Goal: Task Accomplishment & Management: Use online tool/utility

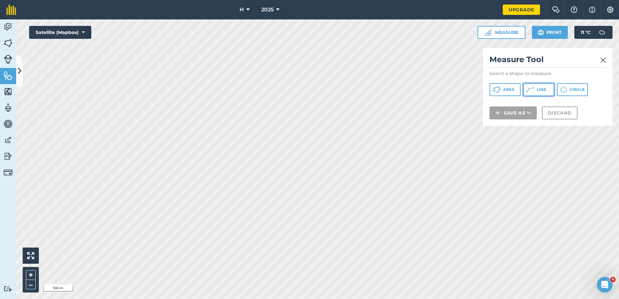
click at [530, 85] on button "Line" at bounding box center [538, 89] width 31 height 13
click at [605, 60] on img at bounding box center [603, 60] width 6 height 8
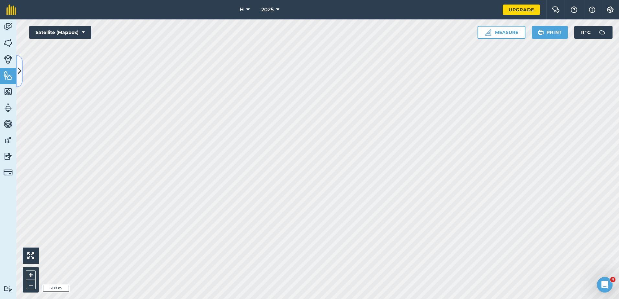
click at [18, 69] on button at bounding box center [19, 71] width 6 height 32
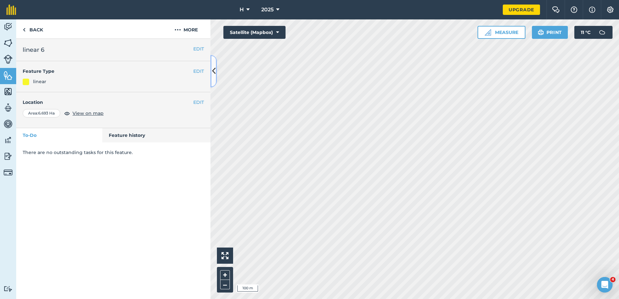
click at [211, 68] on button at bounding box center [213, 71] width 6 height 32
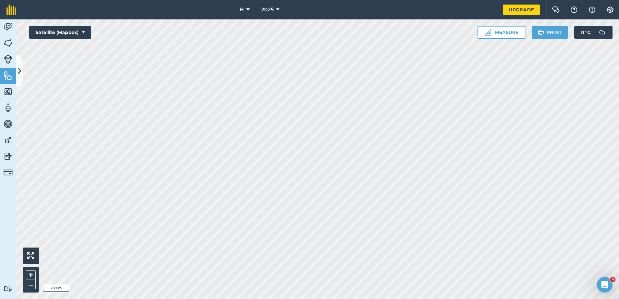
click at [477, 299] on html "H 2025 Upgrade Farm Chat Help Info Settings Map printing is not available on ou…" at bounding box center [309, 149] width 619 height 299
click at [21, 64] on button at bounding box center [19, 71] width 6 height 32
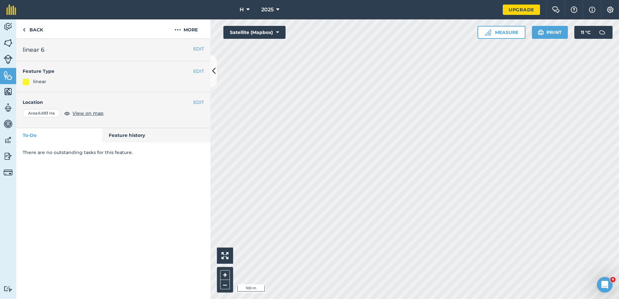
click at [264, 0] on html "H 2025 Upgrade Farm Chat Help Info Settings Map printing is not available on ou…" at bounding box center [309, 149] width 619 height 299
click at [215, 74] on icon at bounding box center [214, 70] width 4 height 11
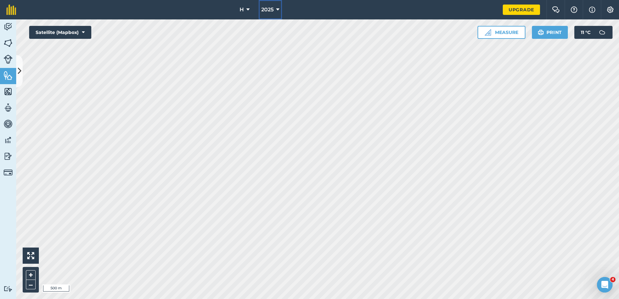
click at [269, 11] on span "2025" at bounding box center [267, 10] width 12 height 8
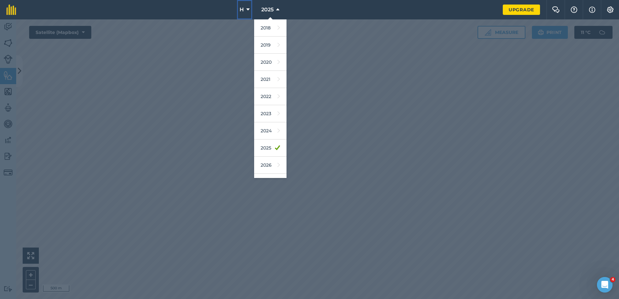
click at [246, 5] on button "H" at bounding box center [244, 9] width 15 height 19
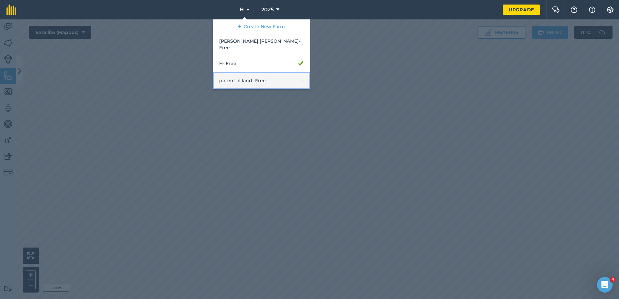
click at [242, 76] on link "potential land - Free" at bounding box center [261, 80] width 97 height 17
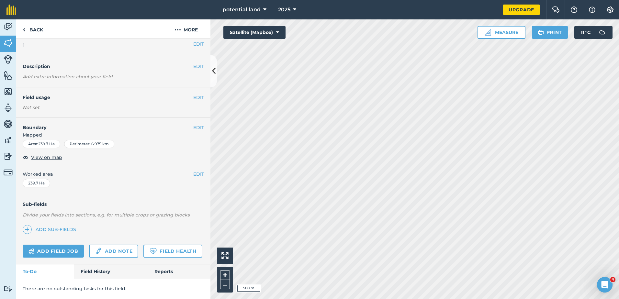
scroll to position [23, 0]
click at [619, 85] on html "potential land 2025 Upgrade Farm Chat Help Info Settings Map printing is not av…" at bounding box center [309, 149] width 619 height 299
click at [201, 117] on div "Activity Fields Livestock Features Maps Team Vehicles Data Reporting Billing Tu…" at bounding box center [309, 159] width 619 height 280
click at [135, 49] on div "Activity Fields Livestock Features Maps Team Vehicles Data Reporting Billing Tu…" at bounding box center [309, 159] width 619 height 280
click at [181, 218] on div "Activity Fields Livestock Features Maps Team Vehicles Data Reporting Billing Tu…" at bounding box center [309, 159] width 619 height 280
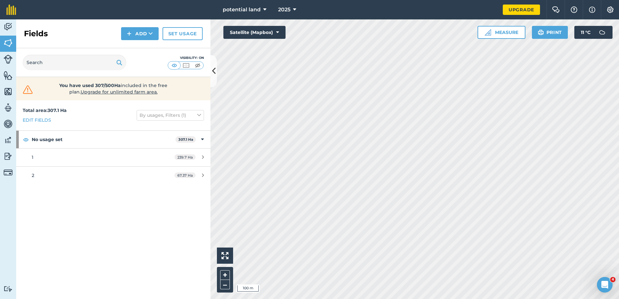
click at [619, 30] on html "potential land 2025 Upgrade Farm Chat Help Info Settings Map printing is not av…" at bounding box center [309, 149] width 619 height 299
click at [619, 18] on html "potential land 2025 Upgrade Farm Chat Help Info Settings Map printing is not av…" at bounding box center [309, 149] width 619 height 299
click at [542, 17] on div "potential land 2025 Upgrade Farm Chat Help Info Settings Map printing is not av…" at bounding box center [309, 149] width 619 height 299
click at [619, 195] on html "potential land 2025 Upgrade Farm Chat Help Info Settings Map printing is not av…" at bounding box center [309, 149] width 619 height 299
click at [201, 170] on div "Activity Fields Livestock Features Maps Team Vehicles Data Reporting Billing Tu…" at bounding box center [309, 159] width 619 height 280
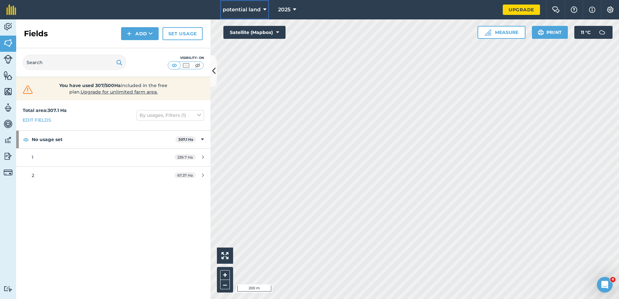
click at [248, 8] on span "potential land" at bounding box center [242, 10] width 38 height 8
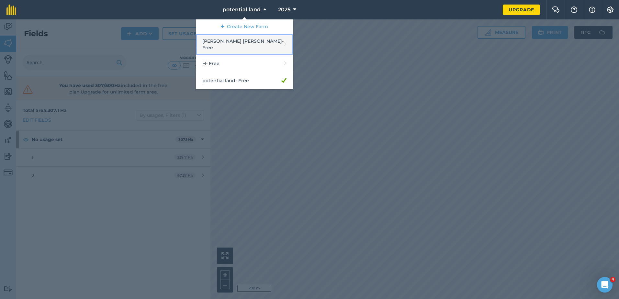
click at [239, 41] on link "[PERSON_NAME] [PERSON_NAME] - Free" at bounding box center [244, 44] width 97 height 21
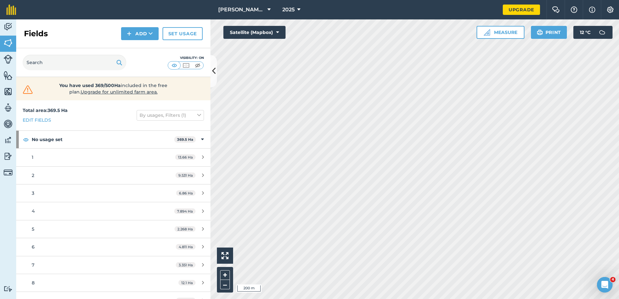
click at [477, 31] on div "Hello i 200 m + – Satellite (Mapbox) Measure Print 12 ° C" at bounding box center [414, 159] width 408 height 280
click at [199, 171] on div "Activity Fields Livestock Features Maps Team Vehicles Data Reporting Billing Tu…" at bounding box center [309, 159] width 619 height 280
click at [588, 33] on span "12 ° C" at bounding box center [585, 32] width 11 height 13
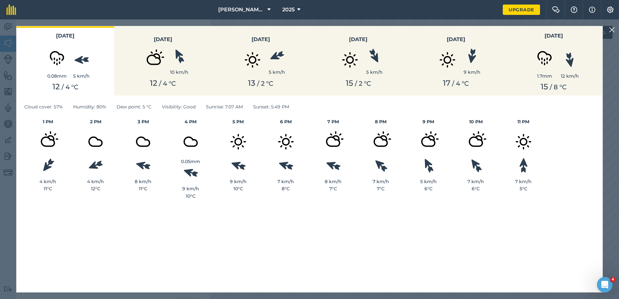
click at [613, 28] on img at bounding box center [612, 30] width 6 height 8
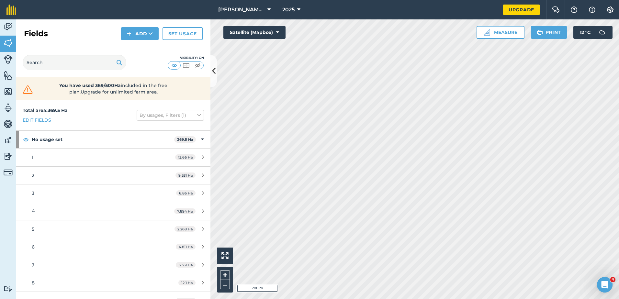
click at [415, 0] on html "Deans [PERSON_NAME] 2025 Upgrade Farm Chat Help Info Settings Map printing is n…" at bounding box center [309, 149] width 619 height 299
click at [424, 0] on html "Deans [PERSON_NAME] 2025 Upgrade Farm Chat Help Info Settings Map printing is n…" at bounding box center [309, 149] width 619 height 299
click at [205, 128] on div "Activity Fields Livestock Features Maps Team Vehicles Data Reporting Billing Tu…" at bounding box center [309, 159] width 619 height 280
click at [40, 117] on link "Edit fields" at bounding box center [37, 120] width 28 height 7
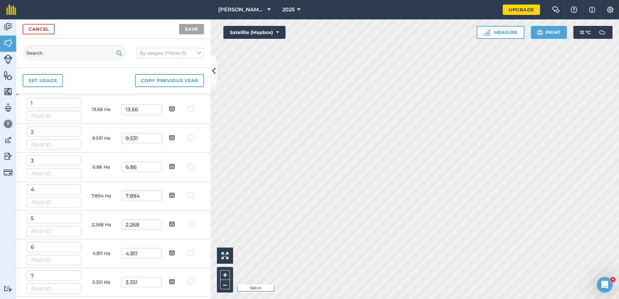
scroll to position [32, 0]
click at [145, 109] on input "13.66" at bounding box center [141, 107] width 40 height 10
type input "13.68"
click at [179, 24] on button "Save" at bounding box center [191, 29] width 25 height 10
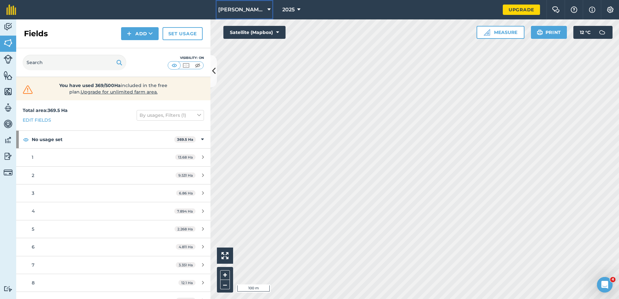
click at [236, 12] on span "[PERSON_NAME] [PERSON_NAME]" at bounding box center [241, 10] width 47 height 8
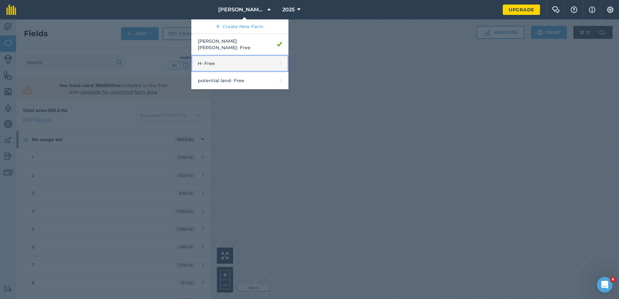
click at [260, 63] on link "H - Free" at bounding box center [239, 63] width 97 height 17
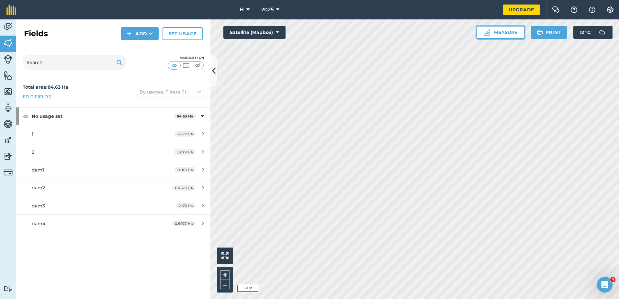
click at [509, 37] on button "Measure" at bounding box center [500, 32] width 48 height 13
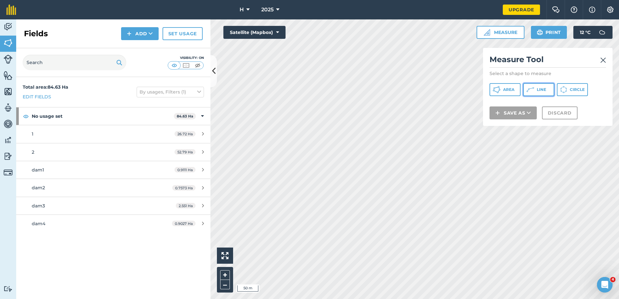
click at [539, 92] on span "Line" at bounding box center [541, 89] width 9 height 5
click at [604, 57] on img at bounding box center [603, 60] width 6 height 8
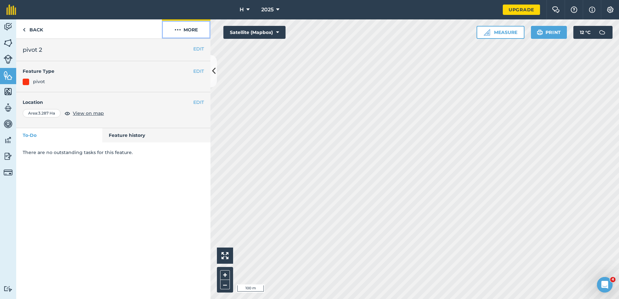
click at [194, 32] on button "More" at bounding box center [186, 28] width 49 height 19
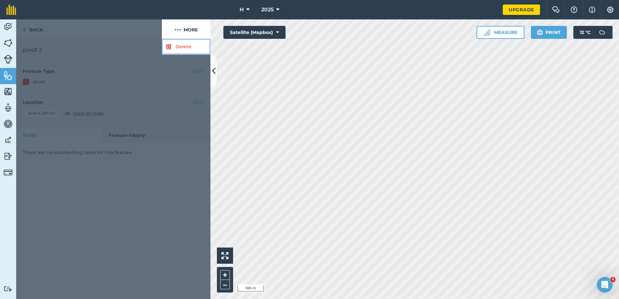
click at [190, 52] on link "Delete" at bounding box center [186, 47] width 49 height 16
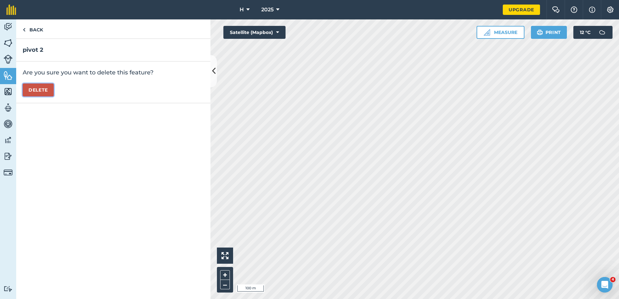
drag, startPoint x: 47, startPoint y: 92, endPoint x: 63, endPoint y: 96, distance: 16.7
click at [47, 92] on button "Delete" at bounding box center [38, 90] width 31 height 13
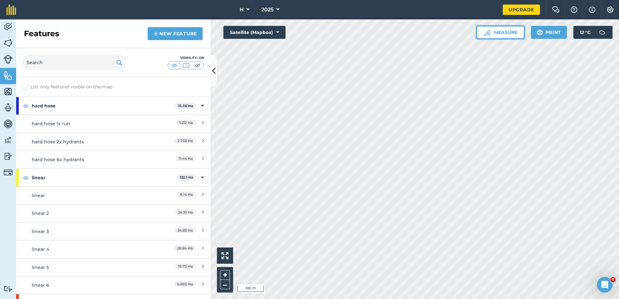
click at [520, 34] on button "Measure" at bounding box center [500, 32] width 48 height 13
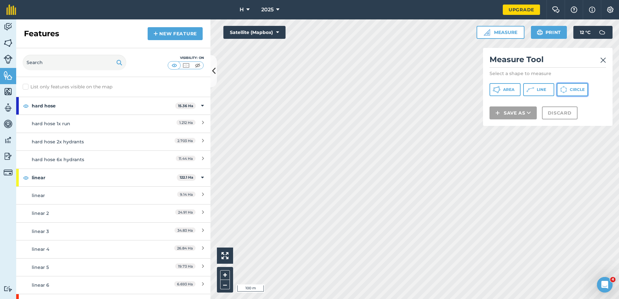
click at [577, 89] on span "Circle" at bounding box center [577, 89] width 15 height 5
drag, startPoint x: 542, startPoint y: 96, endPoint x: 556, endPoint y: 92, distance: 14.7
click at [543, 96] on button "Line" at bounding box center [538, 89] width 31 height 13
click at [500, 91] on icon at bounding box center [497, 90] width 8 height 8
click at [538, 91] on span "Line" at bounding box center [541, 89] width 9 height 5
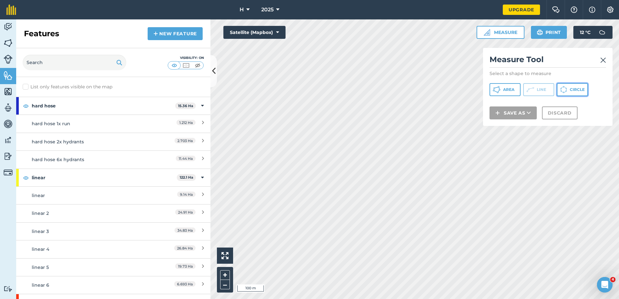
click at [576, 89] on span "Circle" at bounding box center [577, 89] width 15 height 5
click at [547, 92] on button "Line" at bounding box center [538, 89] width 31 height 13
click at [570, 96] on button "Circle" at bounding box center [572, 89] width 31 height 13
click at [548, 87] on button "Line" at bounding box center [538, 89] width 31 height 13
click at [569, 89] on button "Circle" at bounding box center [572, 89] width 31 height 13
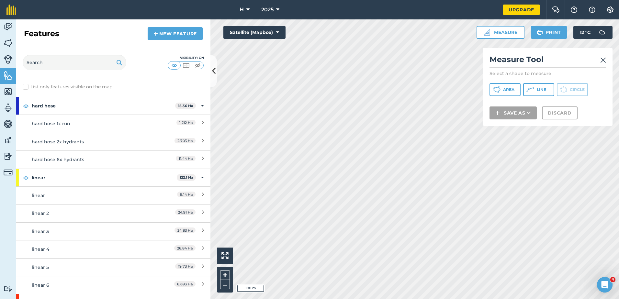
click at [600, 60] on img at bounding box center [603, 60] width 6 height 8
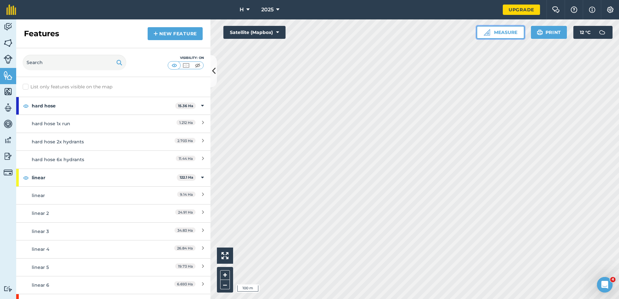
drag, startPoint x: 499, startPoint y: 32, endPoint x: 499, endPoint y: 38, distance: 5.8
click at [499, 33] on button "Measure" at bounding box center [500, 32] width 48 height 13
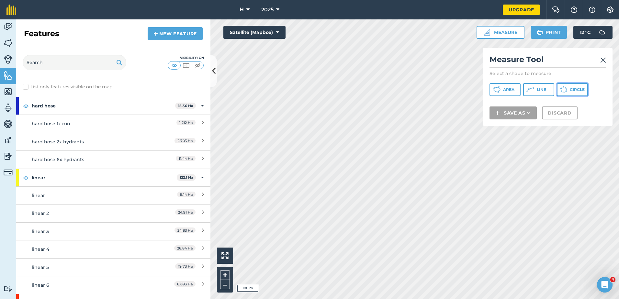
click at [500, 88] on icon at bounding box center [497, 90] width 8 height 8
click at [603, 58] on img at bounding box center [603, 60] width 6 height 8
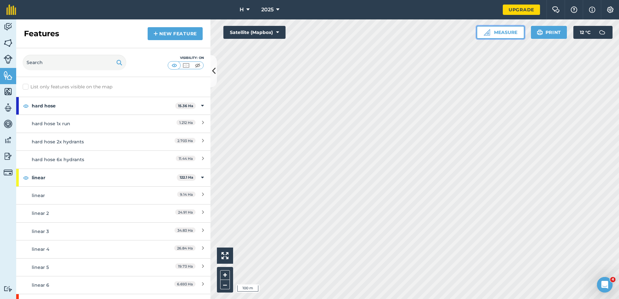
click at [505, 33] on button "Measure" at bounding box center [500, 32] width 48 height 13
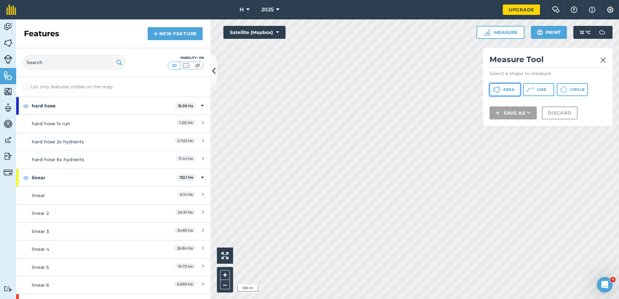
click at [504, 91] on span "Area" at bounding box center [508, 89] width 11 height 5
click at [604, 62] on img at bounding box center [603, 60] width 6 height 8
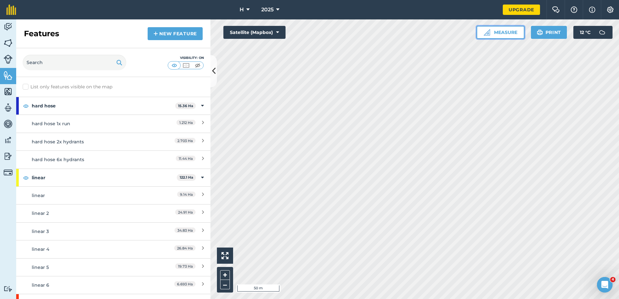
click at [504, 32] on button "Measure" at bounding box center [500, 32] width 48 height 13
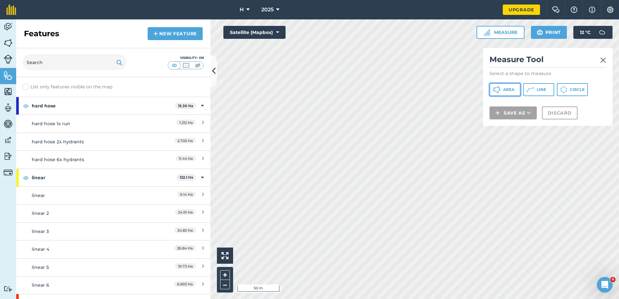
click at [497, 92] on icon at bounding box center [497, 90] width 8 height 8
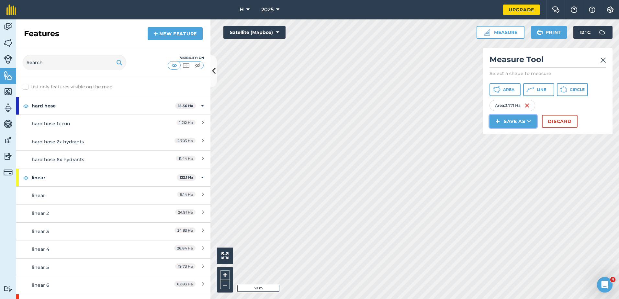
click at [513, 121] on button "Save as" at bounding box center [512, 121] width 47 height 13
click at [511, 139] on link "Field" at bounding box center [512, 136] width 45 height 14
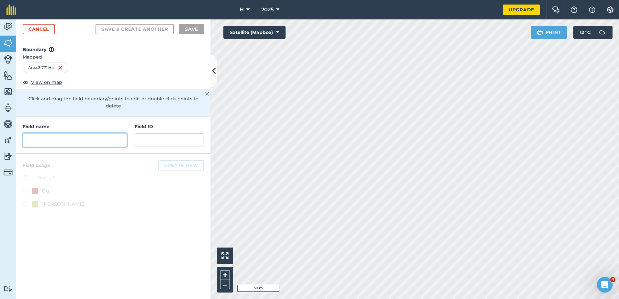
click at [73, 133] on input "text" at bounding box center [75, 140] width 104 height 14
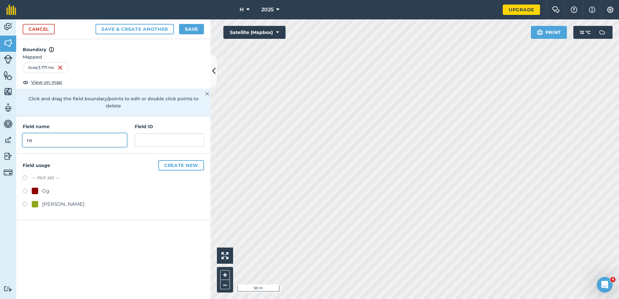
type input "re"
click at [183, 160] on button "Create new" at bounding box center [181, 165] width 46 height 10
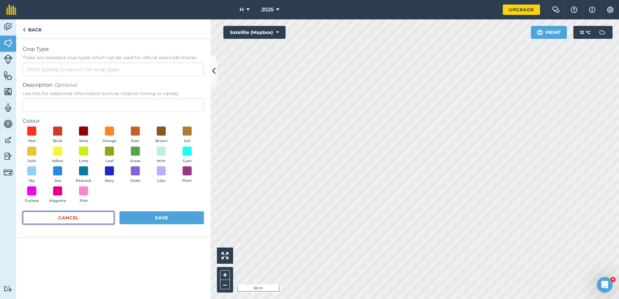
click at [96, 214] on button "Cancel" at bounding box center [69, 217] width 92 height 13
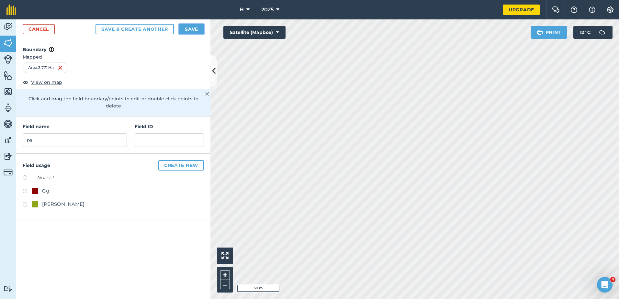
click at [190, 28] on button "Save" at bounding box center [191, 29] width 25 height 10
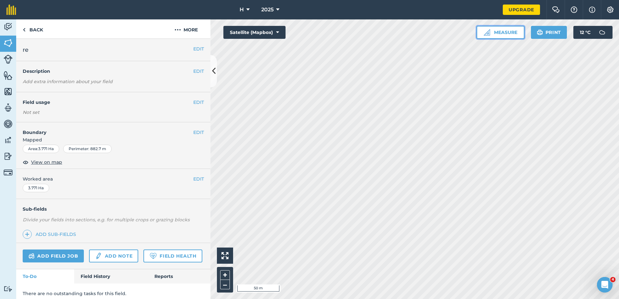
drag, startPoint x: 499, startPoint y: 30, endPoint x: 496, endPoint y: 35, distance: 6.0
click at [499, 30] on button "Measure" at bounding box center [500, 32] width 48 height 13
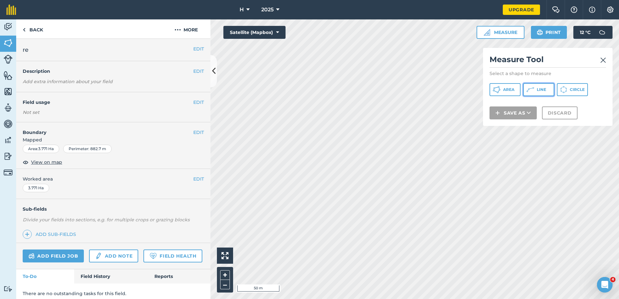
click at [500, 92] on icon at bounding box center [497, 90] width 8 height 8
click at [501, 87] on button "Area" at bounding box center [504, 89] width 31 height 13
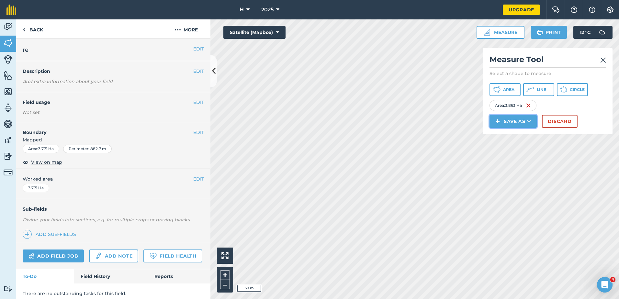
click at [527, 120] on icon at bounding box center [529, 121] width 4 height 6
click at [512, 149] on link "Feature" at bounding box center [512, 150] width 45 height 14
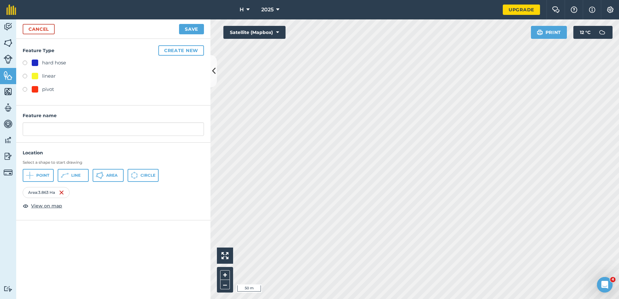
click at [29, 74] on label at bounding box center [27, 77] width 9 height 6
radio input "true"
type input "linear 7"
click at [184, 54] on button "Create new" at bounding box center [181, 50] width 46 height 10
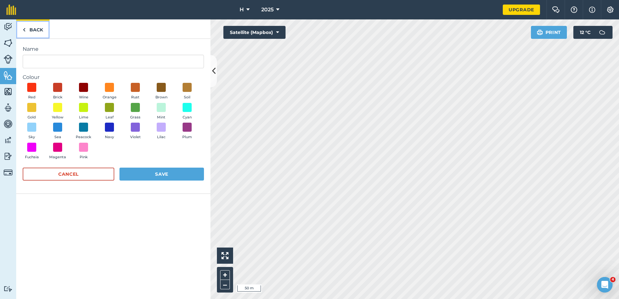
click at [24, 28] on img at bounding box center [24, 30] width 3 height 8
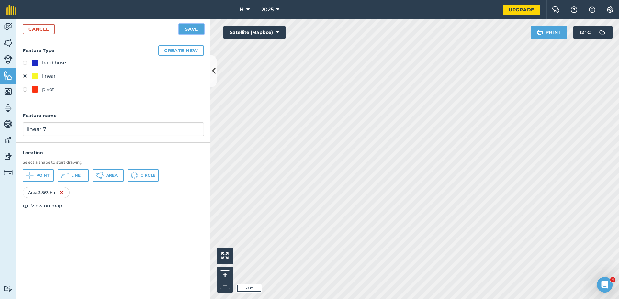
click at [190, 28] on button "Save" at bounding box center [191, 29] width 25 height 10
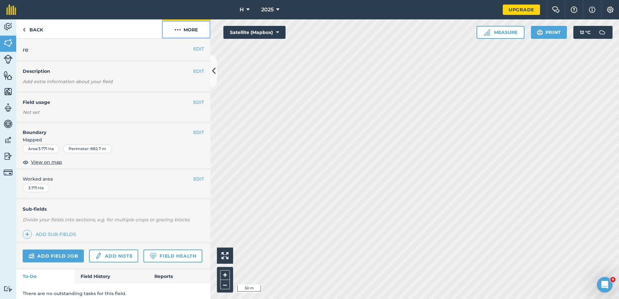
click at [184, 24] on button "More" at bounding box center [186, 28] width 49 height 19
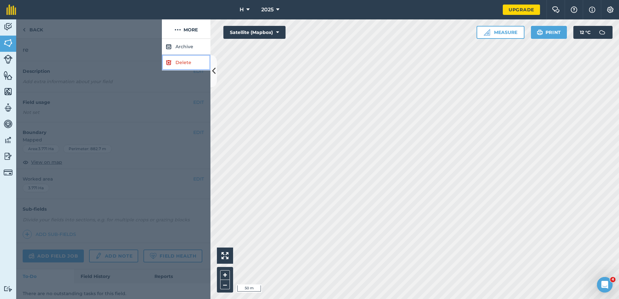
click at [192, 58] on link "Delete" at bounding box center [186, 63] width 49 height 16
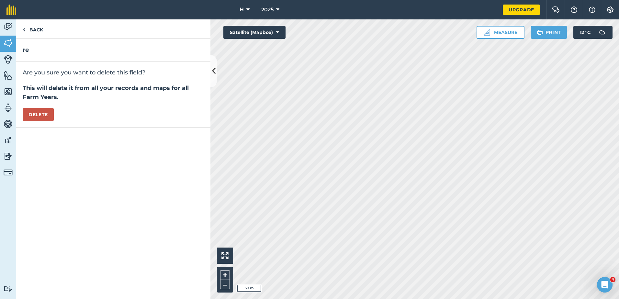
click at [35, 107] on div "Are you sure you want to delete this field? This will delete it from all your r…" at bounding box center [113, 95] width 194 height 66
click at [36, 110] on button "Delete" at bounding box center [38, 114] width 31 height 13
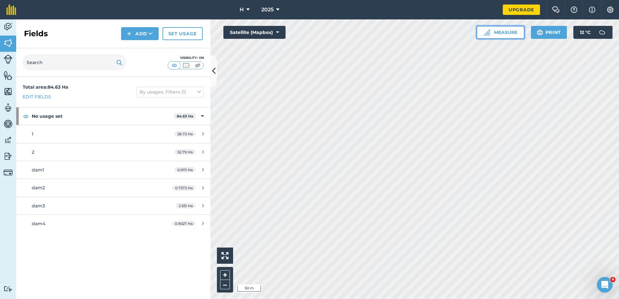
click at [503, 28] on button "Measure" at bounding box center [500, 32] width 48 height 13
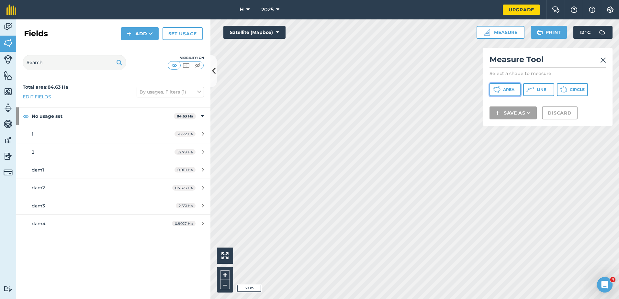
drag, startPoint x: 504, startPoint y: 88, endPoint x: 483, endPoint y: 92, distance: 21.4
click at [505, 88] on span "Area" at bounding box center [508, 89] width 11 height 5
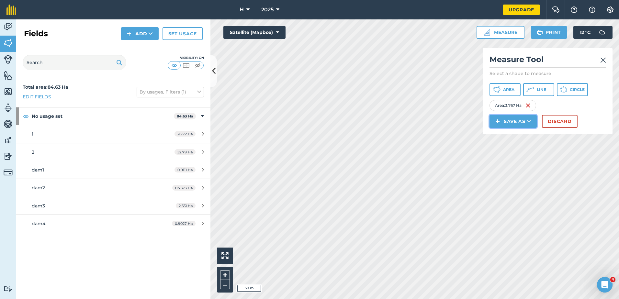
drag, startPoint x: 522, startPoint y: 117, endPoint x: 519, endPoint y: 118, distance: 3.9
click at [522, 117] on button "Save as" at bounding box center [512, 121] width 47 height 13
click at [497, 147] on link "Feature" at bounding box center [512, 150] width 45 height 14
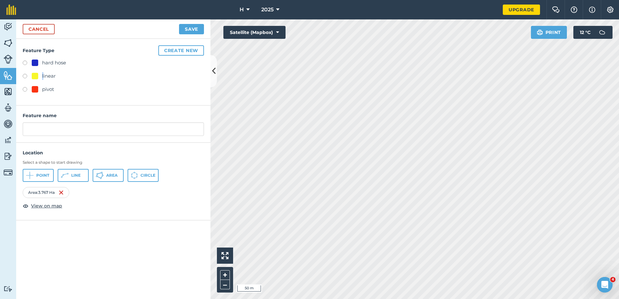
click at [43, 78] on div "linear" at bounding box center [49, 76] width 14 height 8
click at [28, 74] on label at bounding box center [27, 77] width 9 height 6
radio input "true"
type input "linear 8"
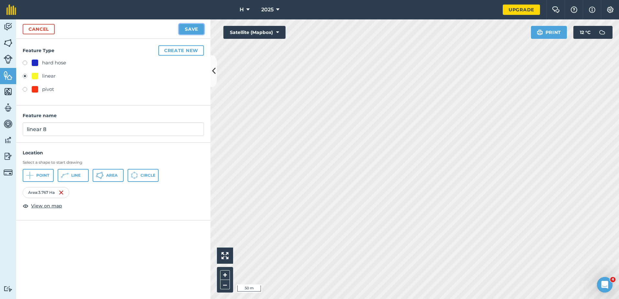
click at [191, 31] on button "Save" at bounding box center [191, 29] width 25 height 10
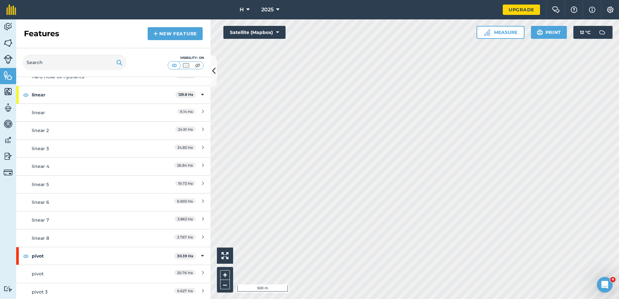
scroll to position [84, 0]
click at [175, 66] on img at bounding box center [174, 65] width 8 height 6
click at [185, 64] on img at bounding box center [186, 65] width 8 height 6
click at [196, 66] on img at bounding box center [198, 65] width 8 height 6
click at [188, 65] on img at bounding box center [186, 65] width 8 height 6
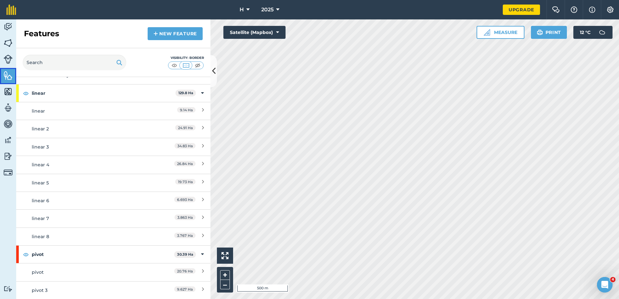
click at [7, 80] on img at bounding box center [8, 76] width 9 height 10
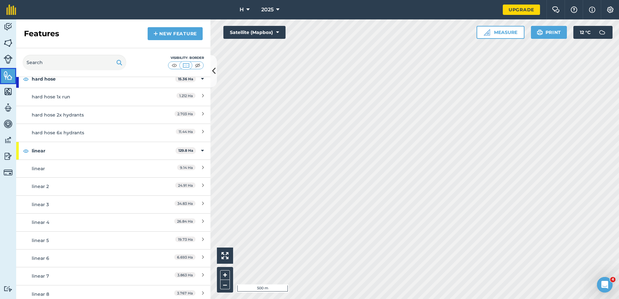
scroll to position [0, 0]
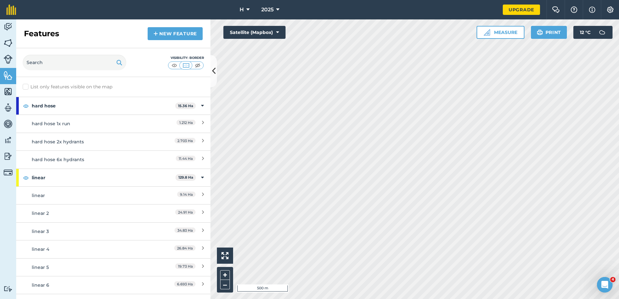
click at [22, 89] on div "List only features visible on the map" at bounding box center [113, 87] width 194 height 20
click at [24, 89] on label "List only features visible on the map" at bounding box center [68, 87] width 90 height 7
click at [24, 88] on input "List only features visible on the map" at bounding box center [25, 86] width 4 height 4
click at [25, 88] on label "List only features visible on the map" at bounding box center [68, 87] width 90 height 7
click at [25, 88] on input "List only features visible on the map" at bounding box center [25, 86] width 4 height 4
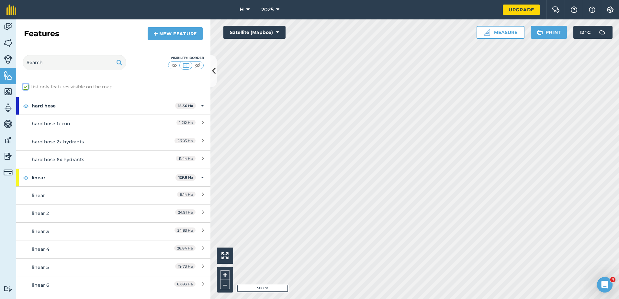
checkbox input "false"
click at [190, 163] on div "Activity Fields Livestock Features Maps Team Vehicles Data Reporting Billing Tu…" at bounding box center [309, 159] width 619 height 280
click at [376, 299] on html "H 2025 Upgrade Farm Chat Help Info Settings Map printing is not available on ou…" at bounding box center [309, 149] width 619 height 299
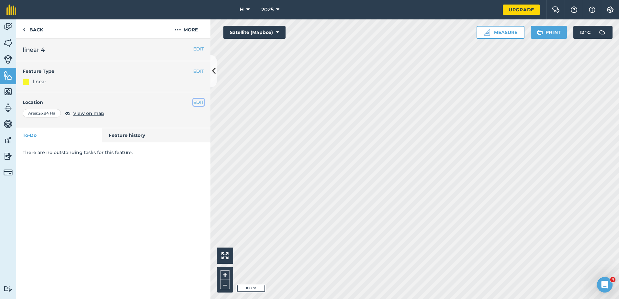
click at [204, 101] on button "EDIT" at bounding box center [198, 102] width 11 height 7
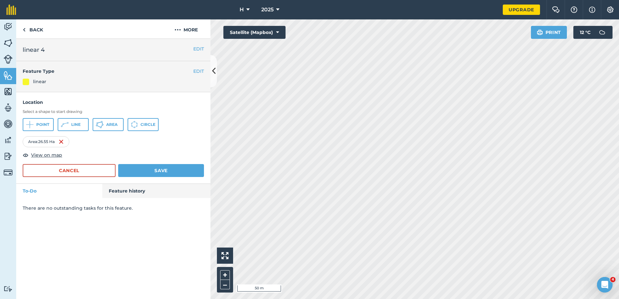
click at [397, 299] on html "H 2025 Upgrade Farm Chat Help Info Settings Map printing is not available on ou…" at bounding box center [309, 149] width 619 height 299
click at [181, 174] on button "Save" at bounding box center [161, 170] width 86 height 13
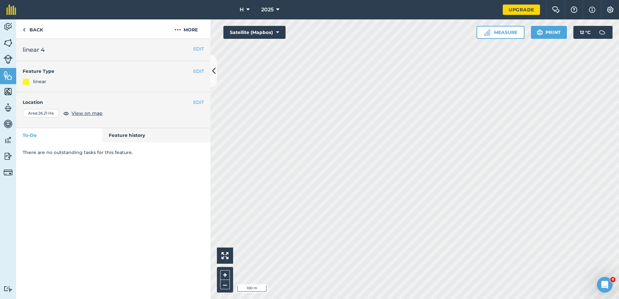
click at [487, 32] on div "Click to start drawing i 100 m + – Satellite (Mapbox) Measure Print 12 ° C" at bounding box center [414, 159] width 408 height 280
click at [551, 9] on div "H 2025 Upgrade Farm Chat Help Info Settings Map printing is not available on ou…" at bounding box center [309, 149] width 619 height 299
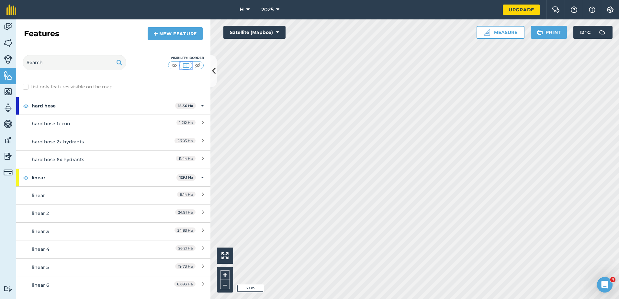
click at [184, 65] on img at bounding box center [186, 65] width 8 height 6
click at [203, 64] on div at bounding box center [186, 66] width 36 height 8
click at [201, 64] on img at bounding box center [198, 65] width 8 height 6
click at [187, 63] on img at bounding box center [186, 65] width 8 height 6
click at [176, 62] on div at bounding box center [186, 66] width 36 height 8
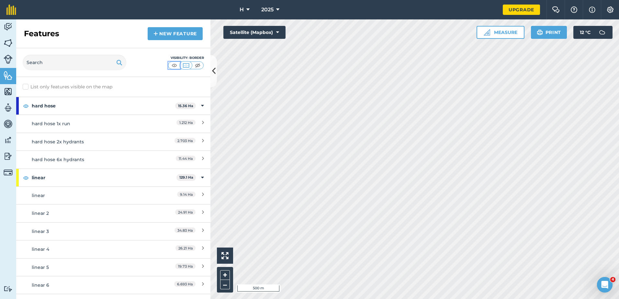
click at [176, 62] on img at bounding box center [174, 65] width 8 height 6
click at [183, 65] on img at bounding box center [186, 65] width 8 height 6
click at [211, 70] on button at bounding box center [213, 71] width 6 height 32
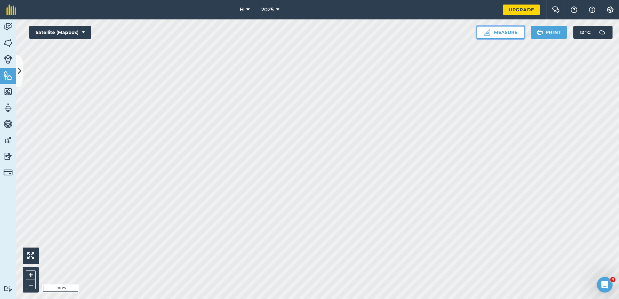
click at [501, 28] on button "Measure" at bounding box center [500, 32] width 48 height 13
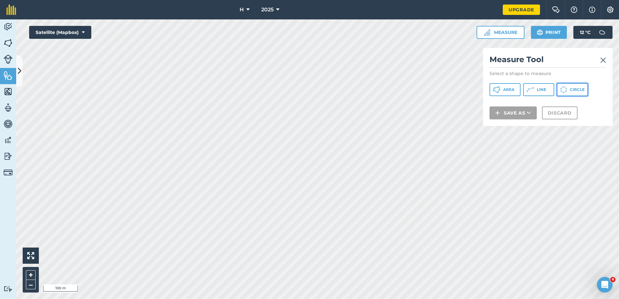
click at [500, 91] on icon at bounding box center [497, 90] width 8 height 8
